Goal: Task Accomplishment & Management: Manage account settings

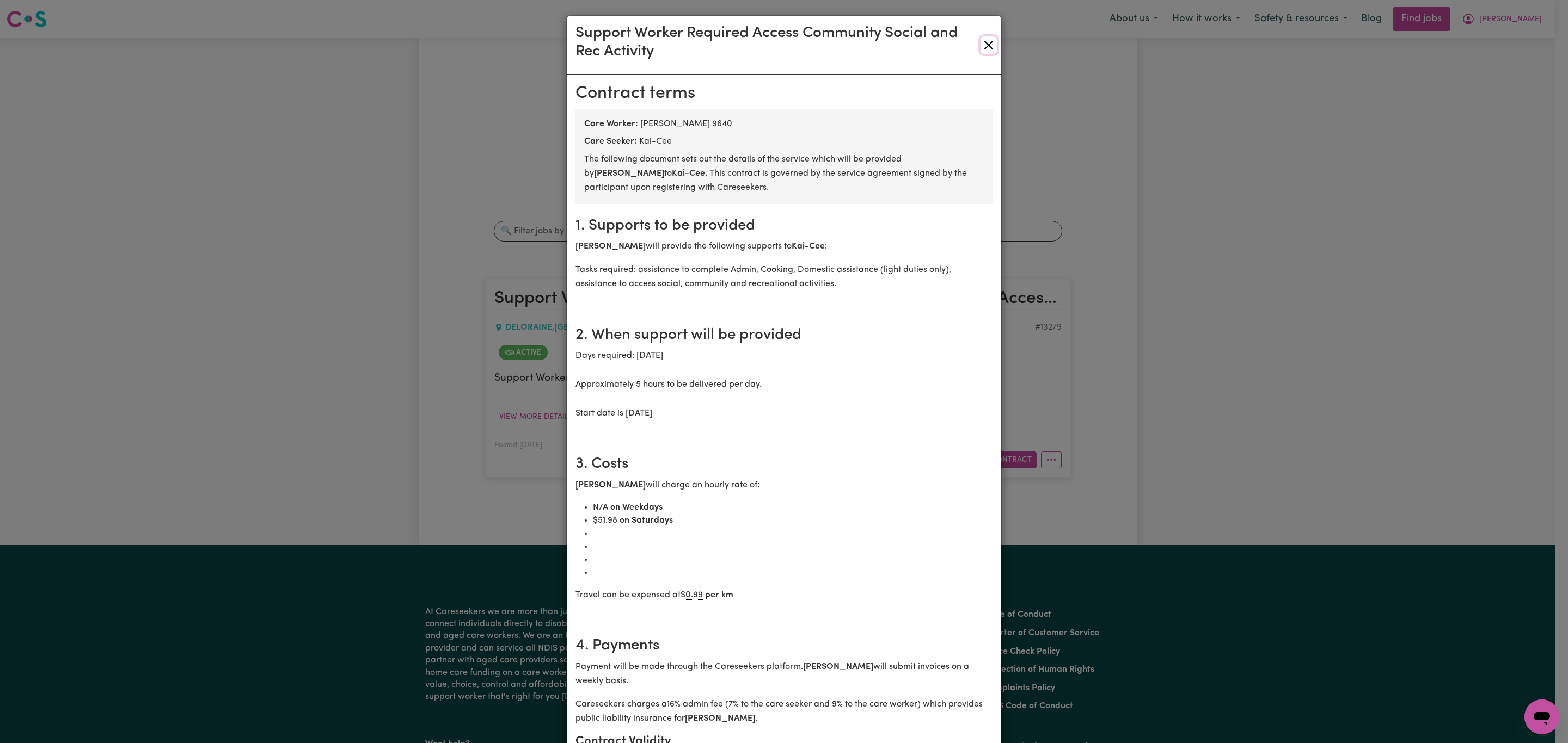
click at [983, 47] on button "Close" at bounding box center [988, 45] width 16 height 17
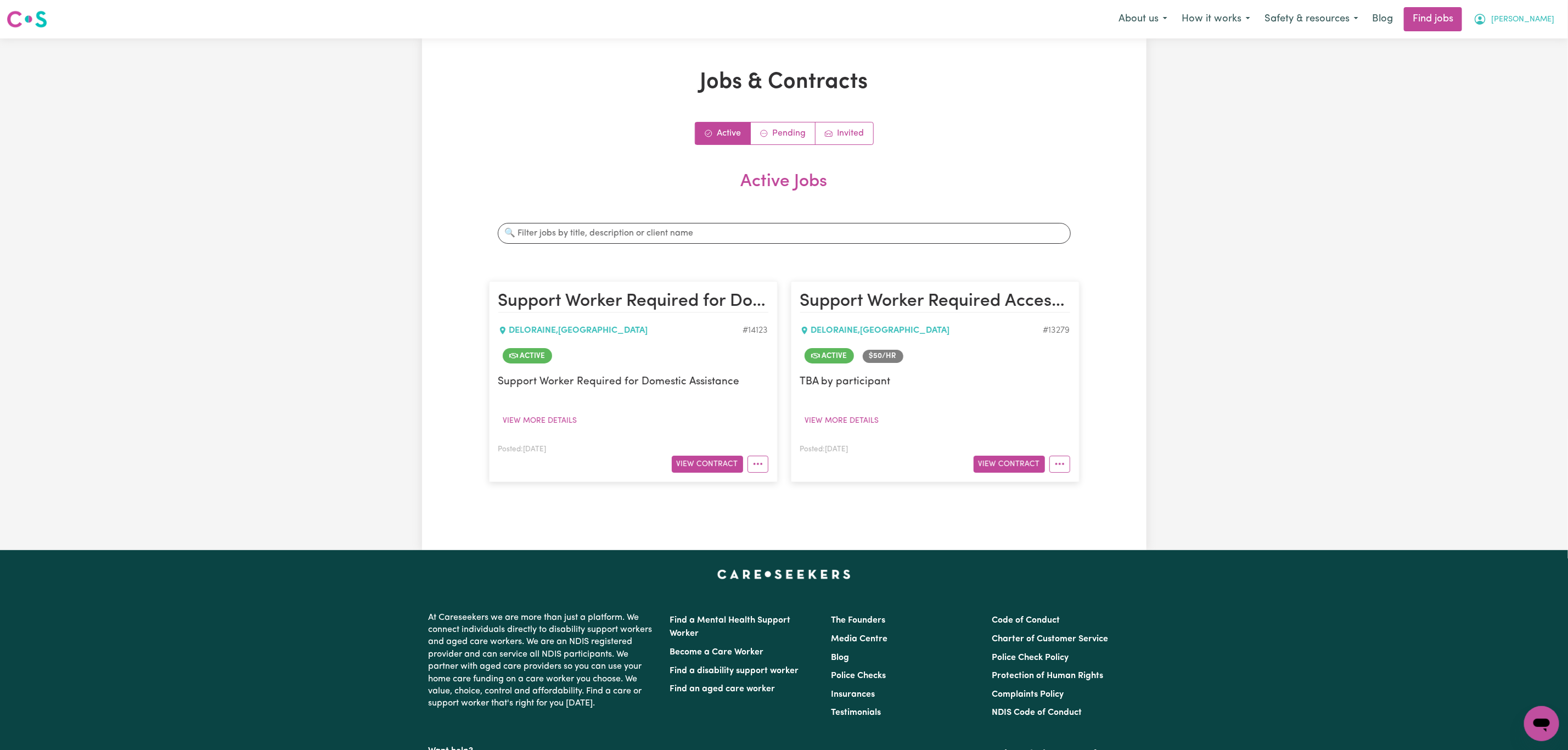
click at [1529, 25] on span "[PERSON_NAME]" at bounding box center [1522, 20] width 63 height 12
click at [1525, 85] on link "Logout" at bounding box center [1518, 84] width 87 height 21
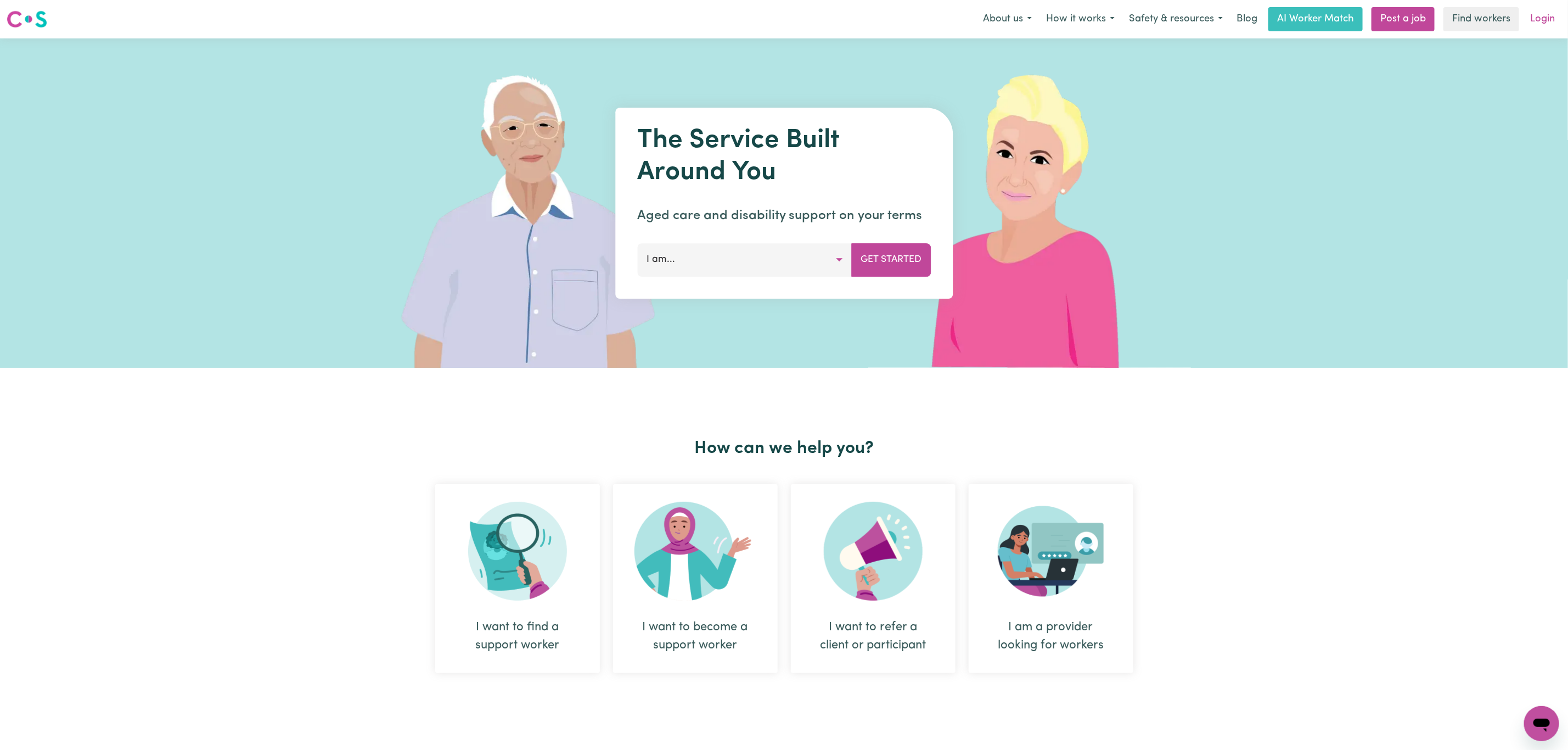
click at [1546, 15] on link "Login" at bounding box center [1543, 19] width 38 height 24
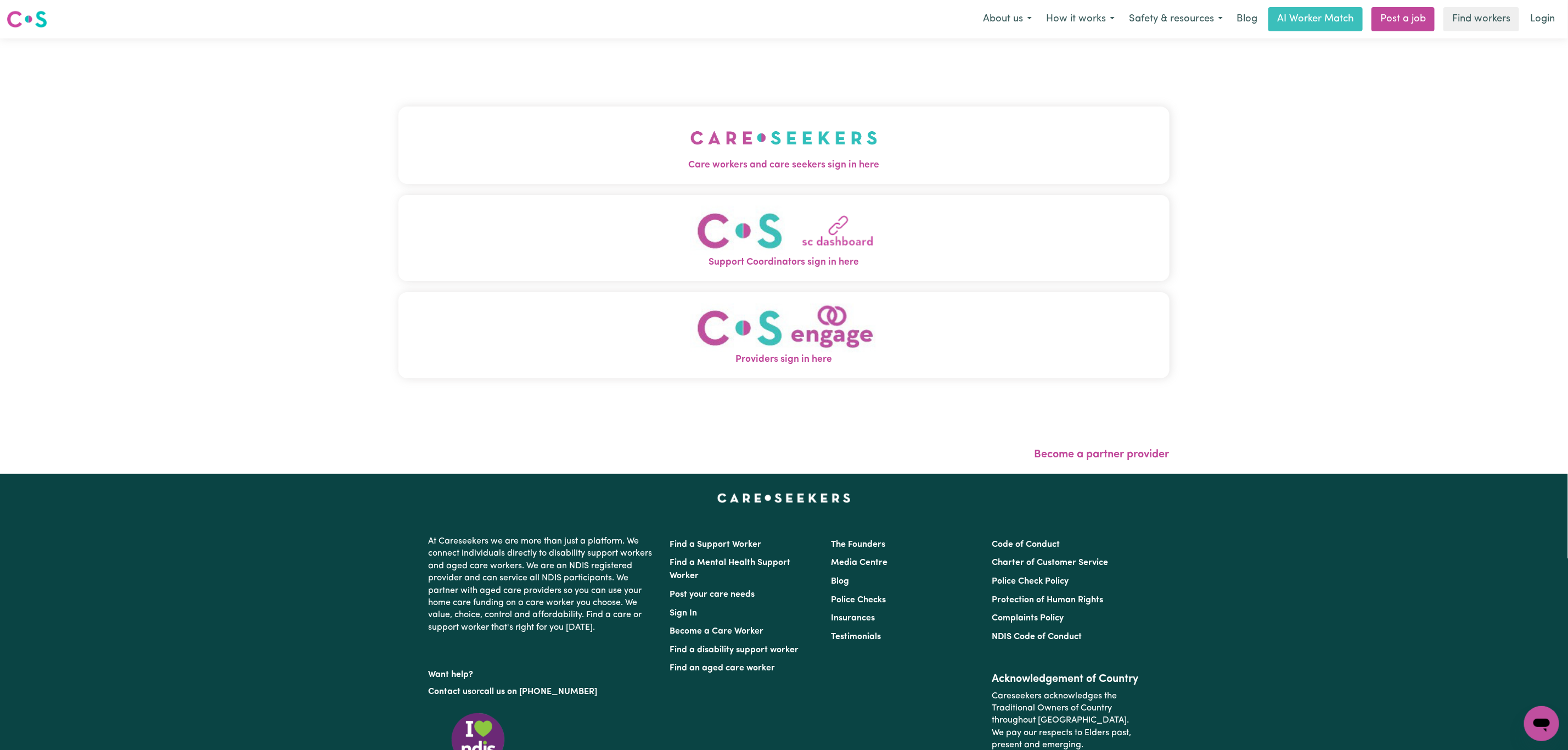
click at [709, 116] on button "Care workers and care seekers sign in here" at bounding box center [784, 144] width 771 height 77
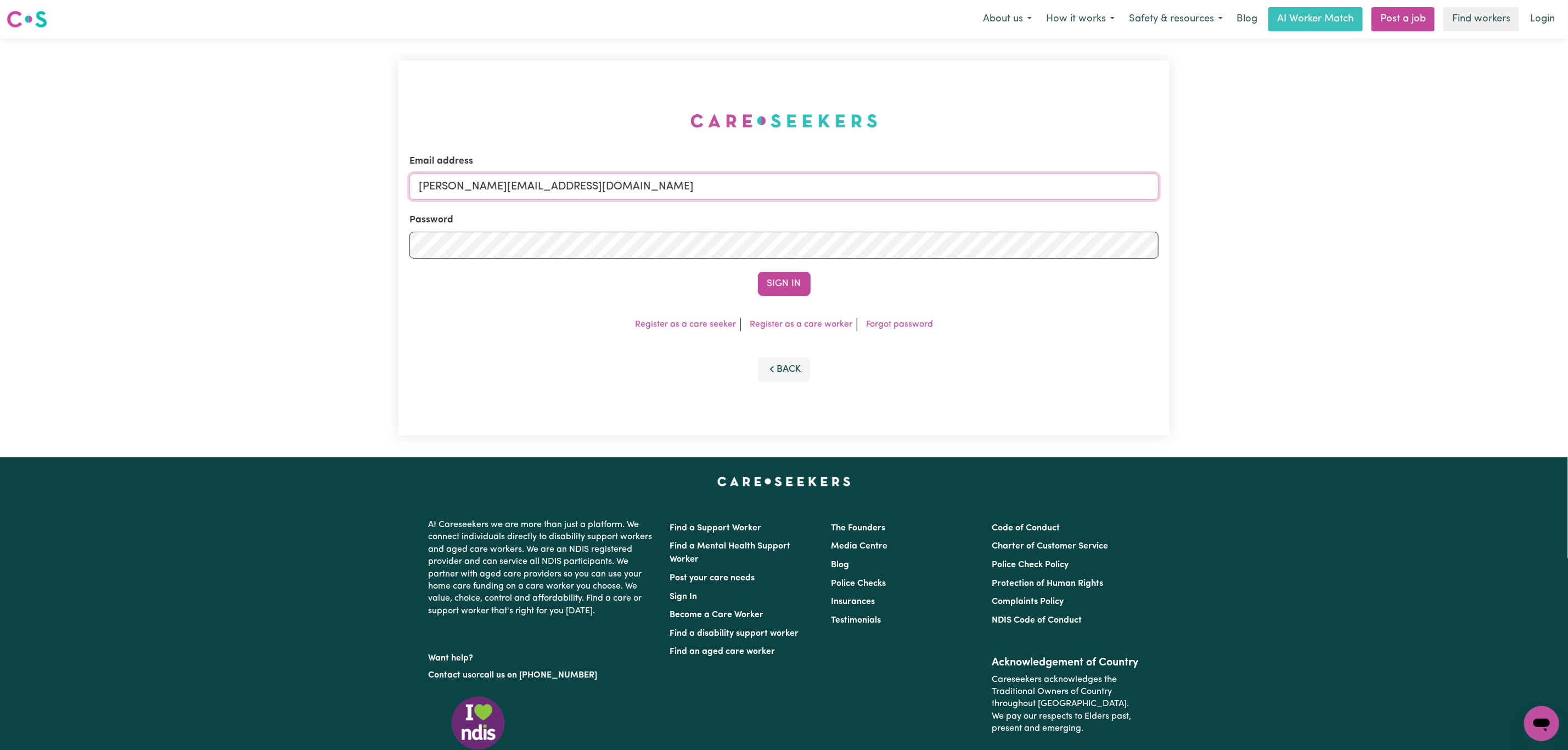
click at [468, 183] on input "[PERSON_NAME][EMAIL_ADDRESS][DOMAIN_NAME]" at bounding box center [784, 186] width 750 height 27
drag, startPoint x: 478, startPoint y: 190, endPoint x: 916, endPoint y: 192, distance: 438.0
click at [916, 192] on input "[EMAIL_ADDRESS][PERSON_NAME][DOMAIN_NAME]" at bounding box center [784, 186] width 750 height 27
click at [799, 286] on button "Sign In" at bounding box center [784, 284] width 53 height 24
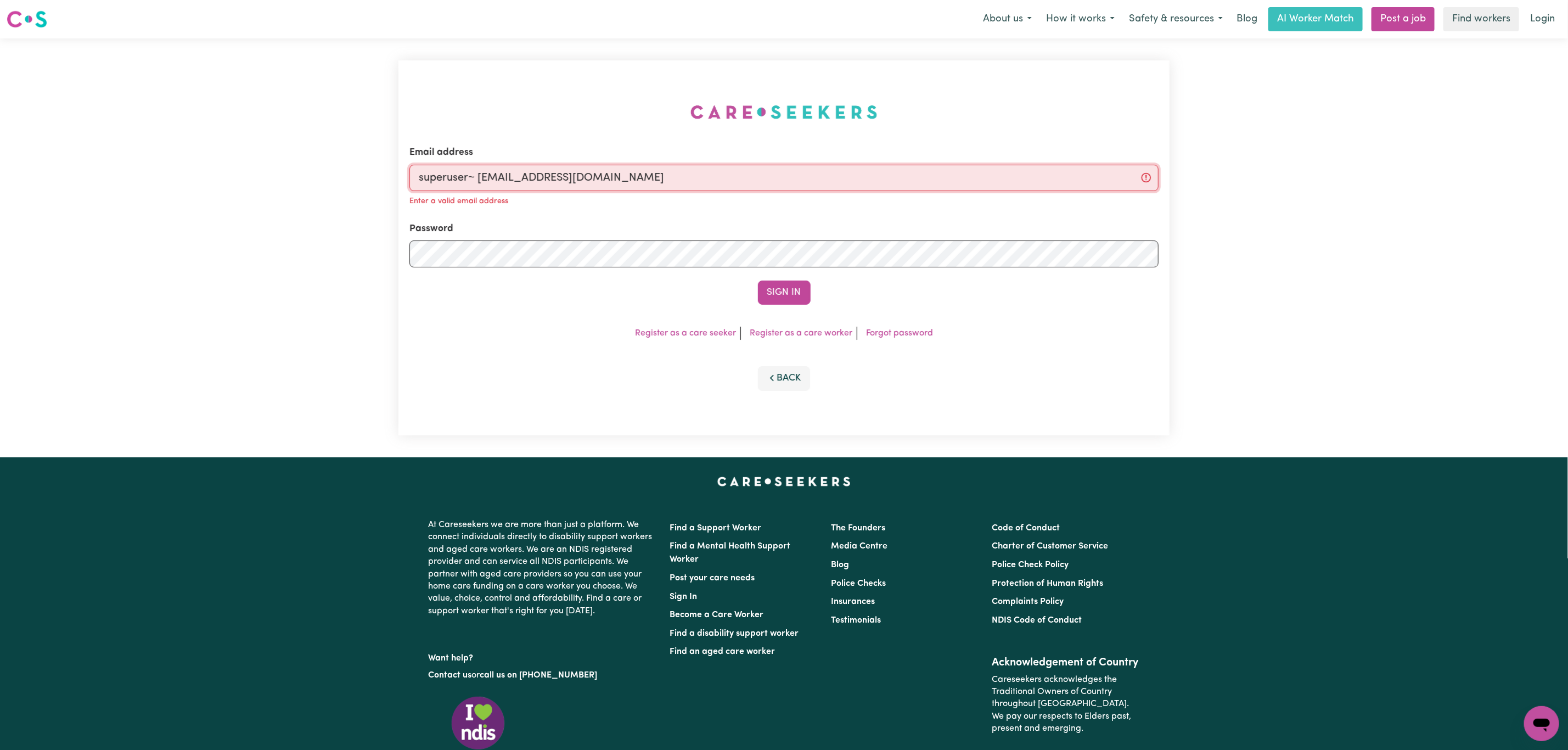
click at [476, 180] on input "superuser~ [EMAIL_ADDRESS][DOMAIN_NAME]" at bounding box center [784, 178] width 750 height 27
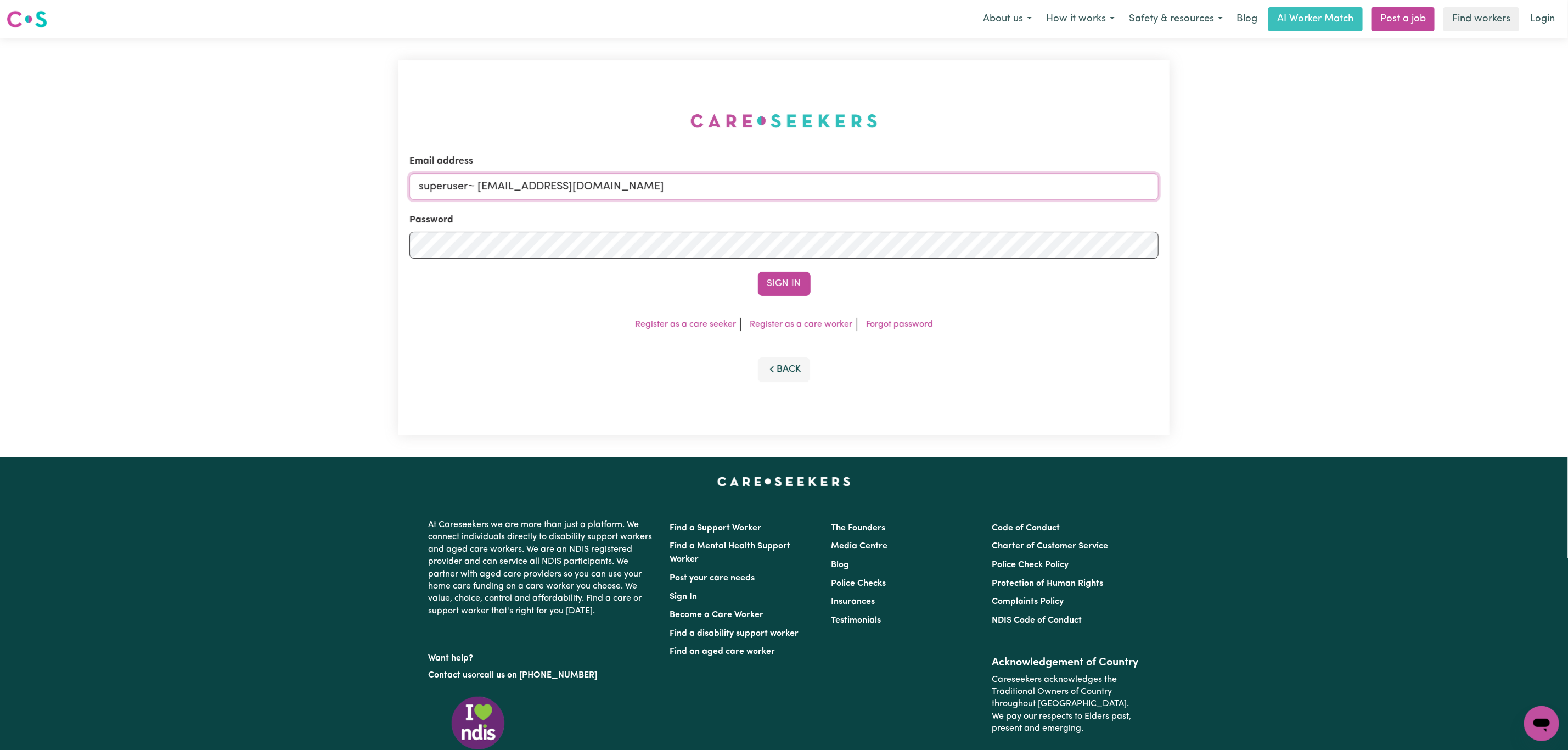
click at [481, 180] on input "superuser~ [EMAIL_ADDRESS][DOMAIN_NAME]" at bounding box center [784, 186] width 750 height 27
type input "superuser~[EMAIL_ADDRESS][DOMAIN_NAME]"
click at [758, 272] on button "Sign In" at bounding box center [784, 284] width 53 height 24
